Goal: Transaction & Acquisition: Purchase product/service

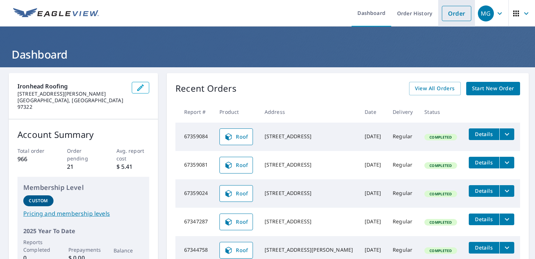
click at [461, 17] on link "Order" at bounding box center [456, 13] width 29 height 15
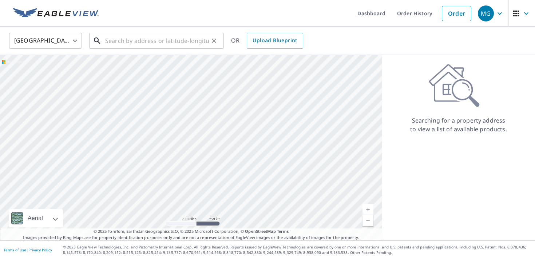
click at [127, 41] on input "text" at bounding box center [157, 41] width 104 height 20
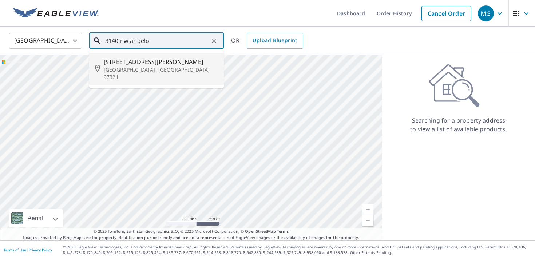
click at [138, 64] on span "[STREET_ADDRESS][PERSON_NAME]" at bounding box center [161, 62] width 114 height 9
type input "[STREET_ADDRESS][PERSON_NAME][PERSON_NAME]"
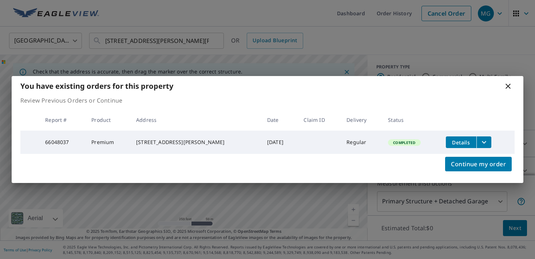
click at [510, 86] on icon at bounding box center [508, 86] width 5 height 5
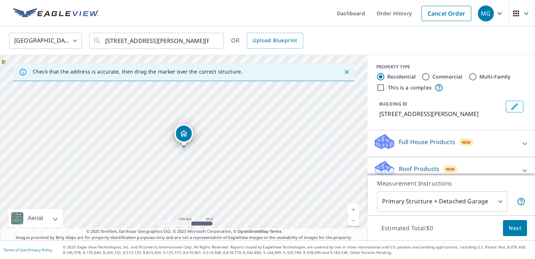
scroll to position [36, 0]
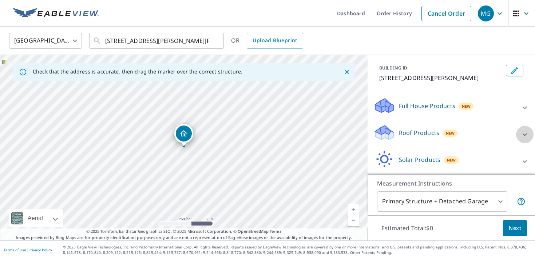
click at [521, 141] on div at bounding box center [524, 134] width 17 height 17
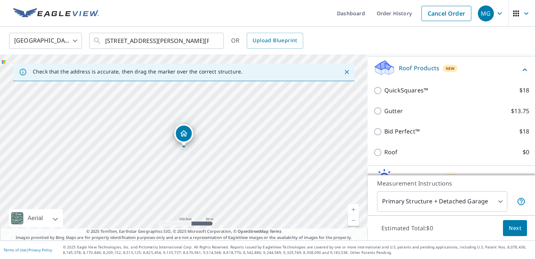
scroll to position [113, 0]
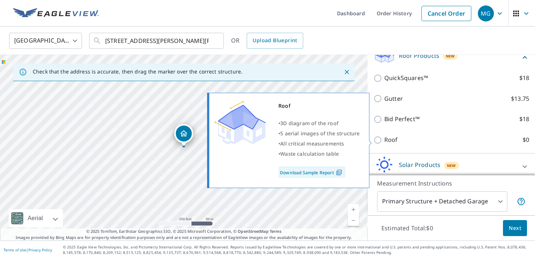
click at [380, 139] on input "Roof $0" at bounding box center [379, 140] width 11 height 9
checkbox input "true"
type input "3"
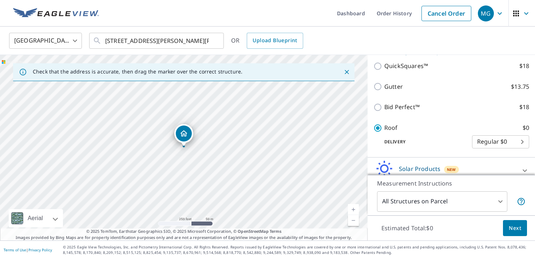
scroll to position [94, 0]
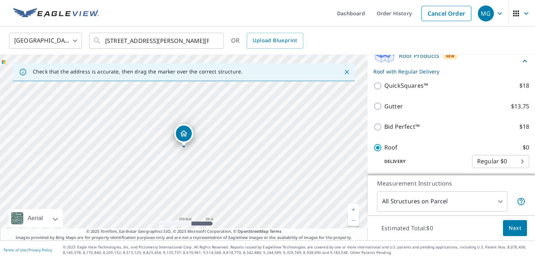
click at [513, 228] on span "Next" at bounding box center [515, 228] width 12 height 9
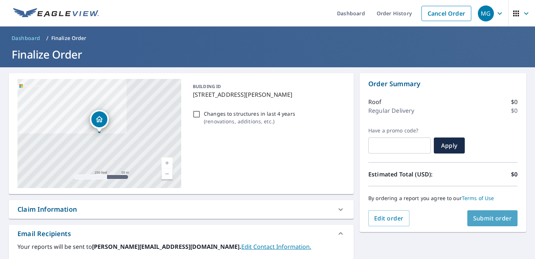
click at [498, 216] on span "Submit order" at bounding box center [492, 218] width 39 height 8
